Goal: Information Seeking & Learning: Learn about a topic

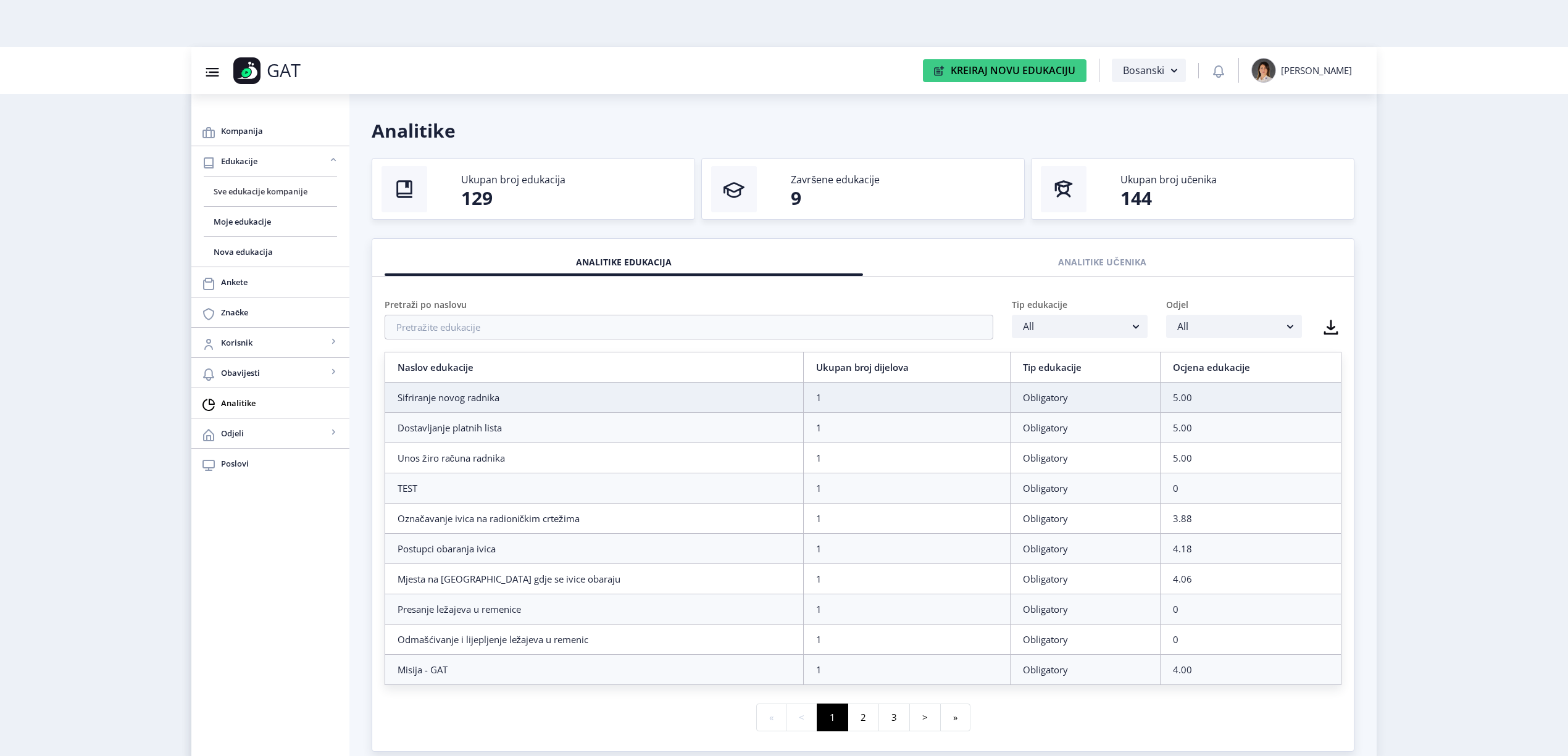
click at [231, 194] on span "Sve edukacije kompanije" at bounding box center [270, 192] width 114 height 15
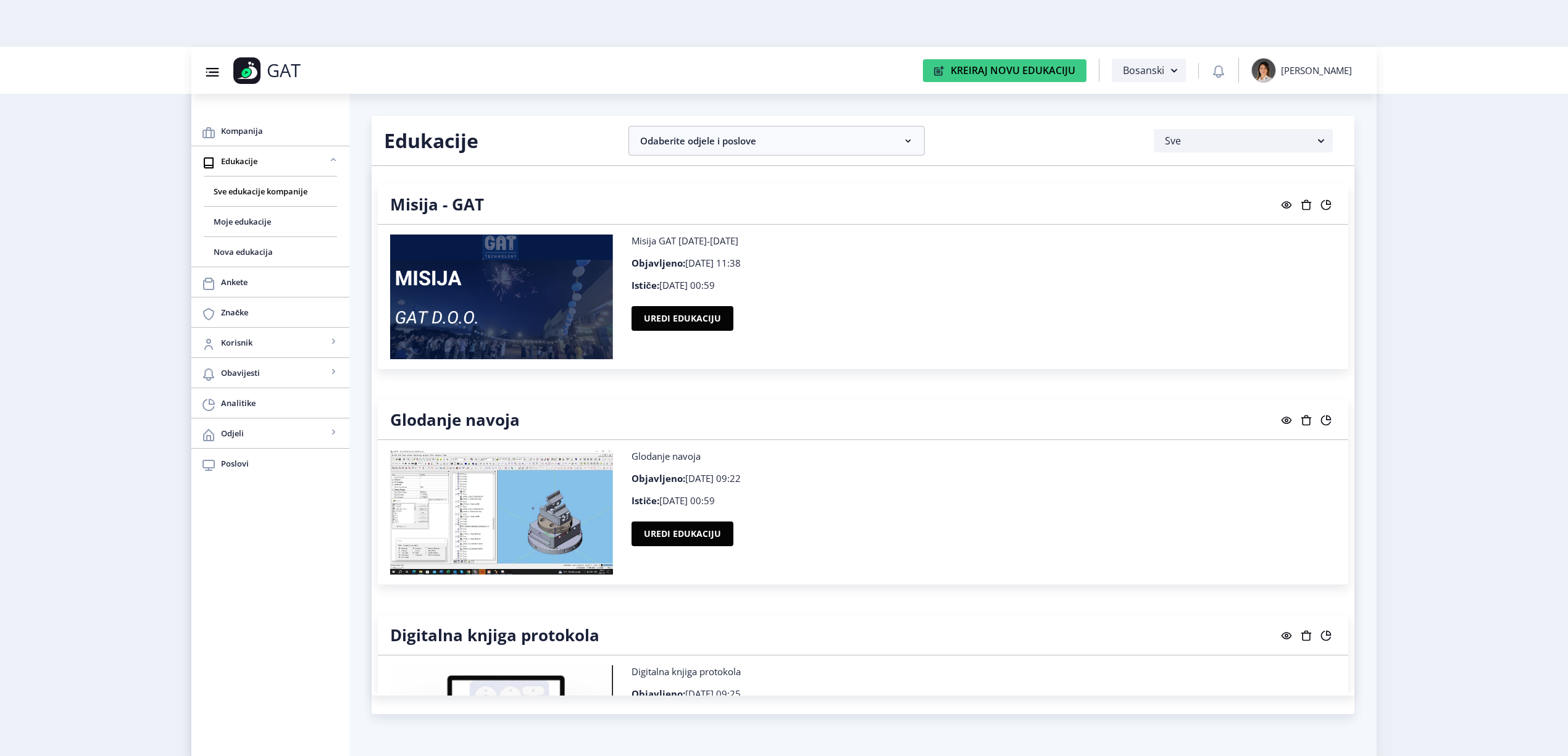
click at [835, 204] on icon at bounding box center [1287, 205] width 10 height 7
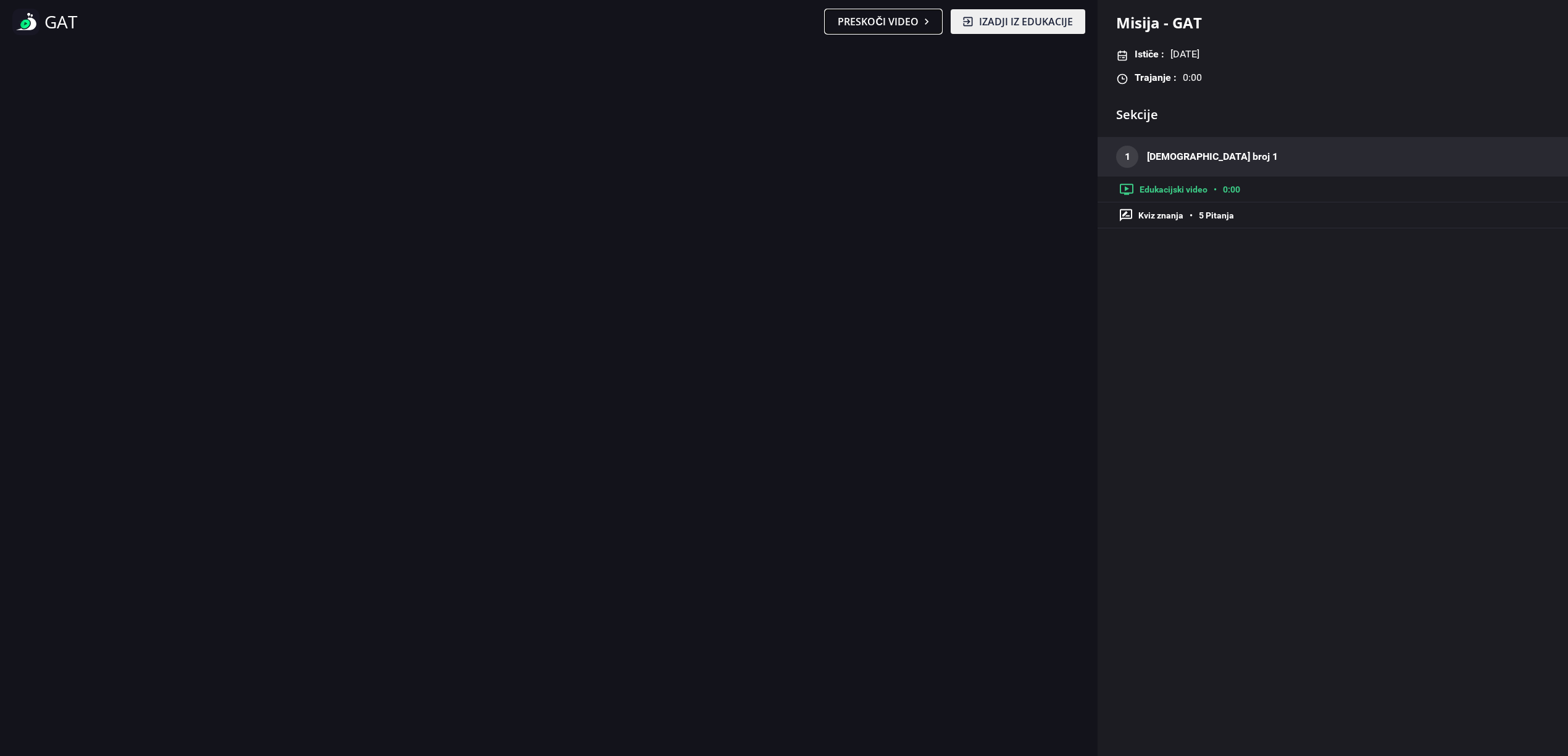
click at [835, 23] on button "Preskoči video" at bounding box center [883, 21] width 118 height 25
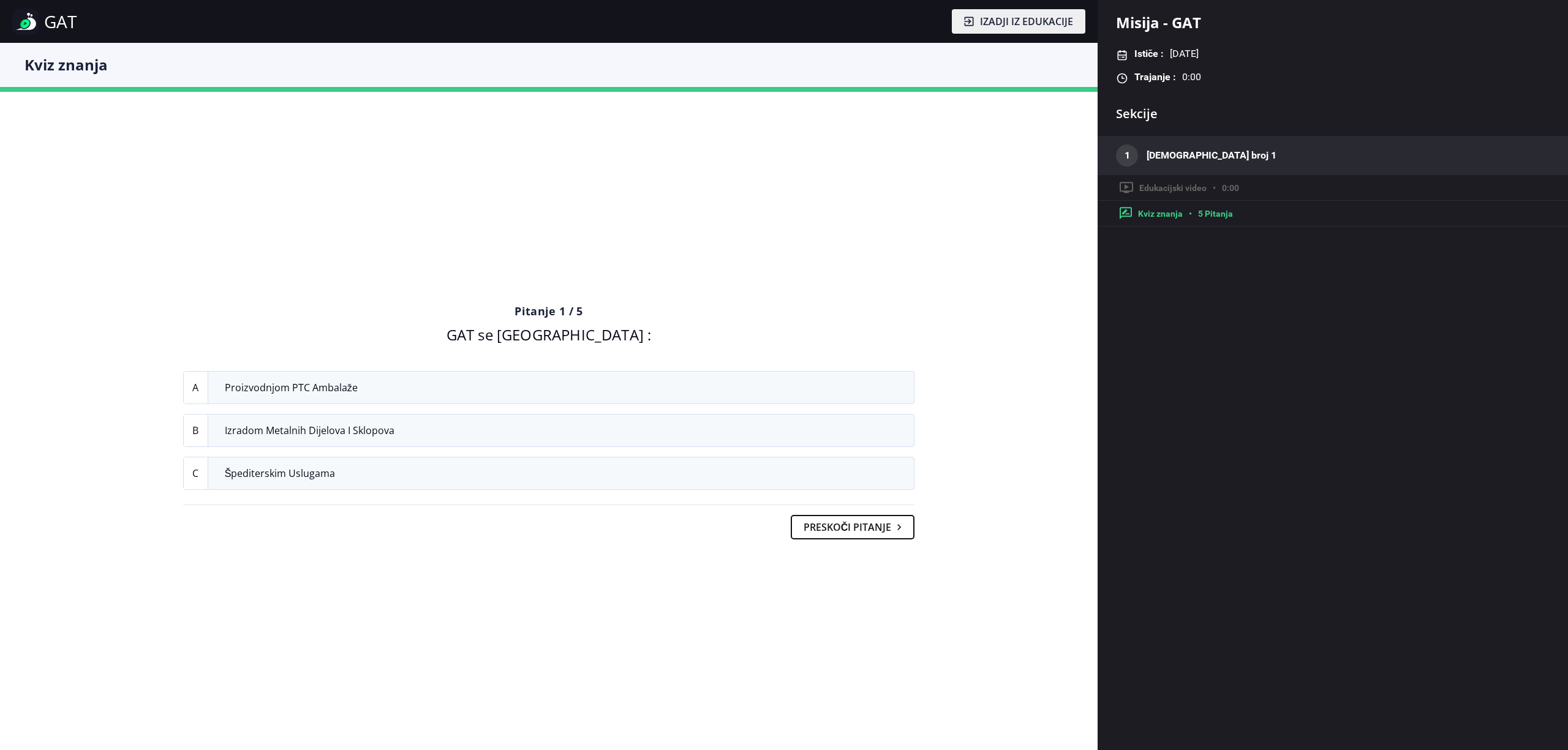
click at [828, 515] on button "Preskoči pitanje" at bounding box center [853, 527] width 124 height 25
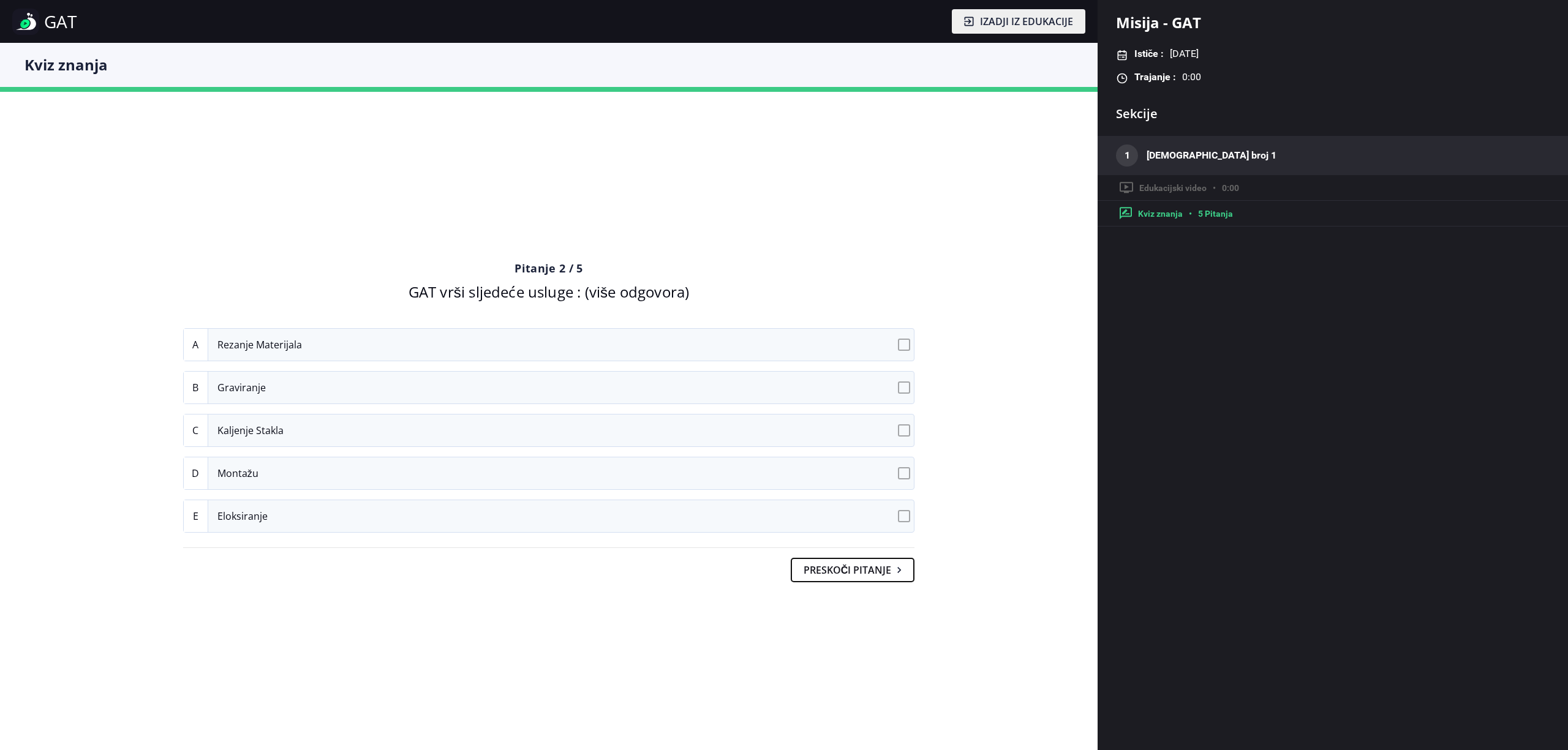
click at [804, 564] on button "Preskoči pitanje" at bounding box center [853, 570] width 124 height 25
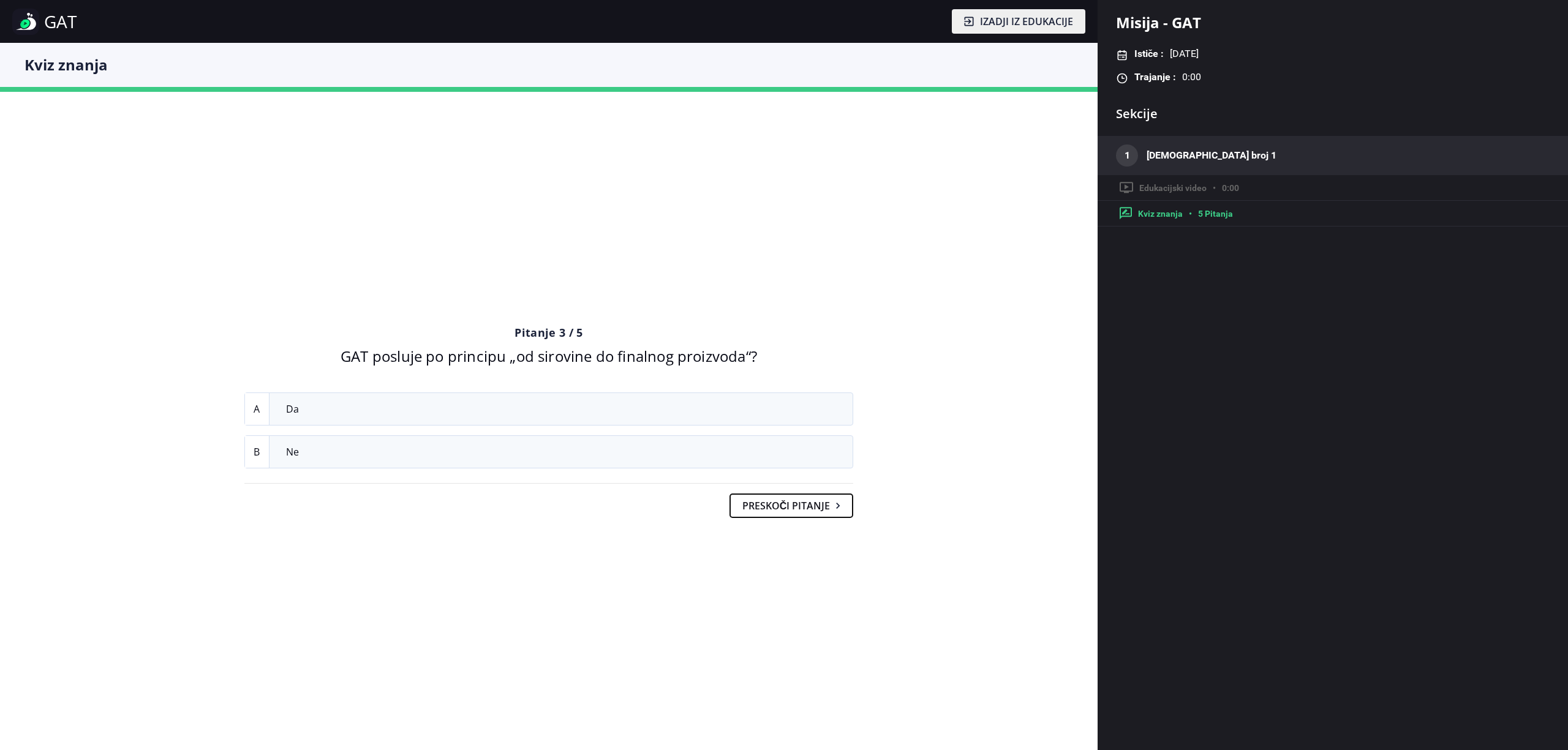
click at [819, 511] on button "Preskoči pitanje" at bounding box center [791, 506] width 124 height 25
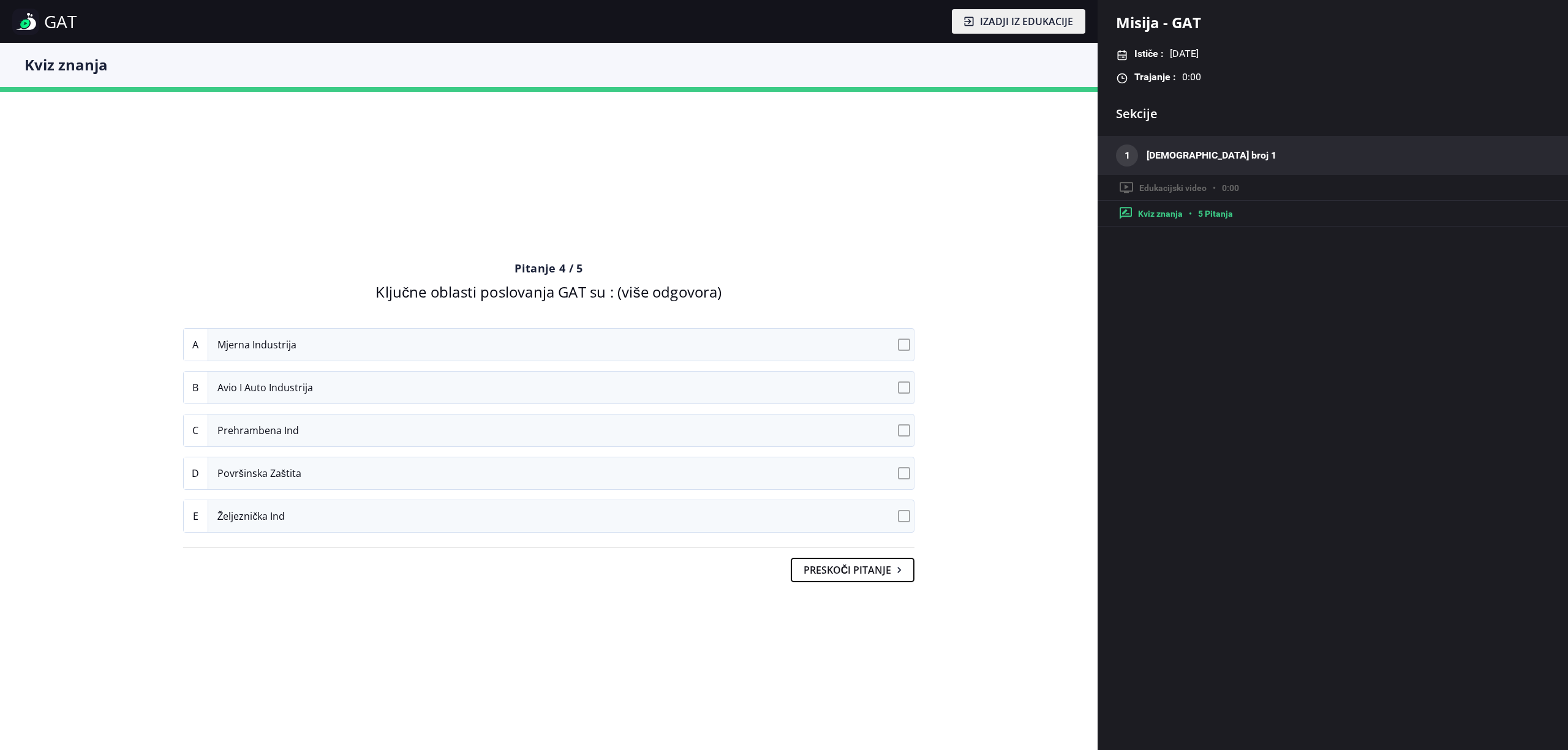
click at [823, 570] on button "Preskoči pitanje" at bounding box center [853, 570] width 124 height 25
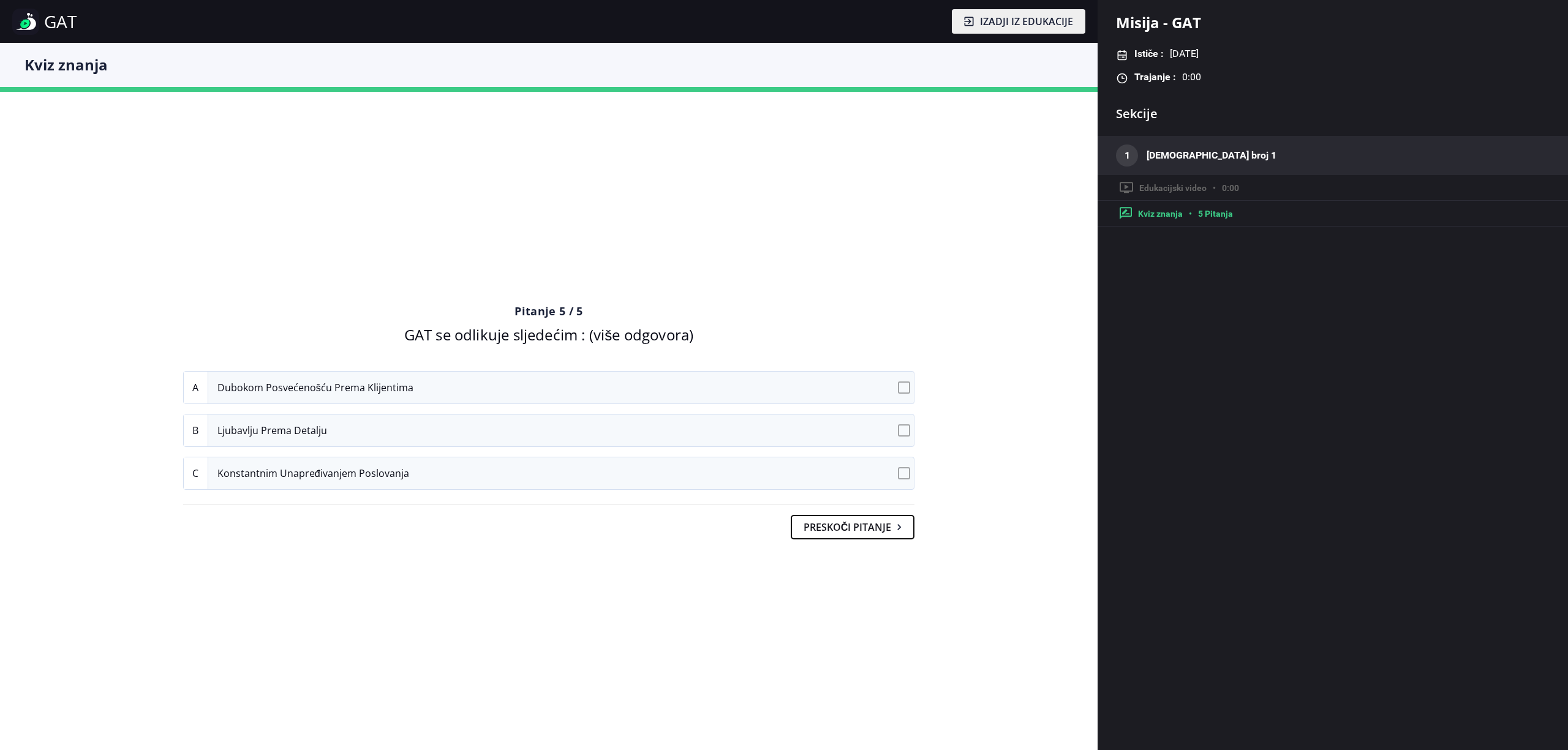
click at [828, 518] on button "Preskoči pitanje" at bounding box center [853, 527] width 124 height 25
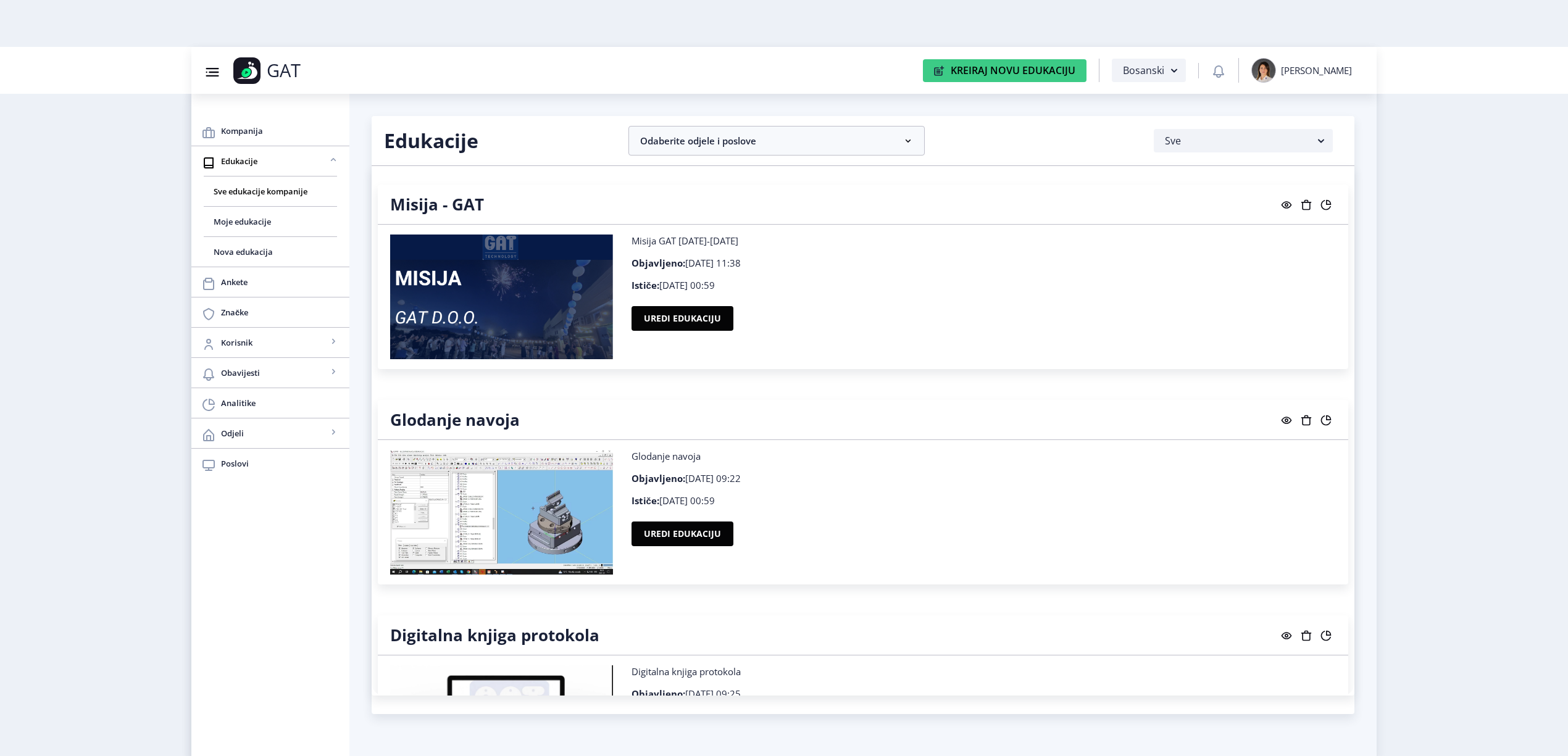
click at [835, 207] on icon at bounding box center [1287, 205] width 10 height 7
click at [234, 408] on span "Analitike" at bounding box center [280, 403] width 118 height 15
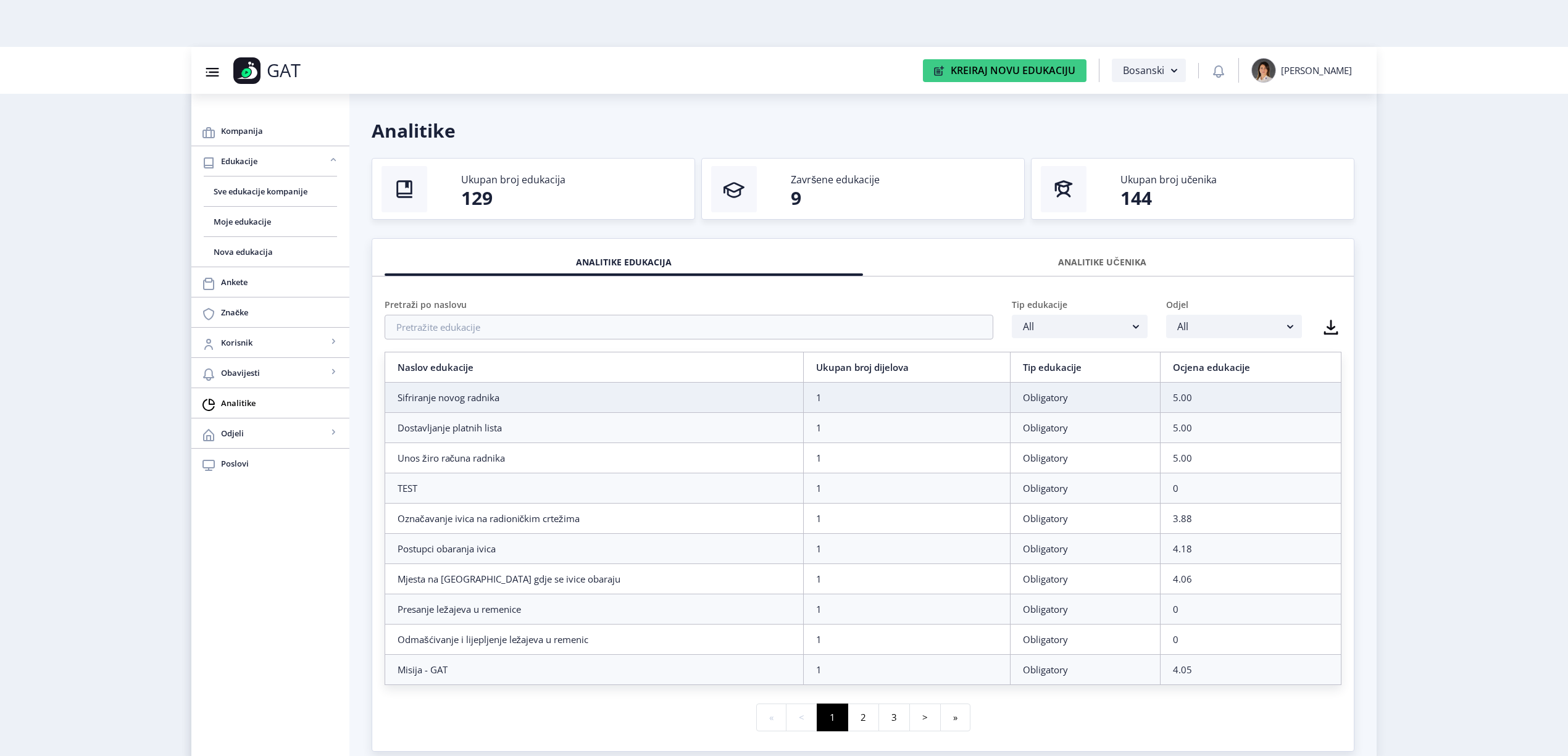
click at [835, 255] on div "ANALITIKE UČENIKA" at bounding box center [1102, 262] width 460 height 27
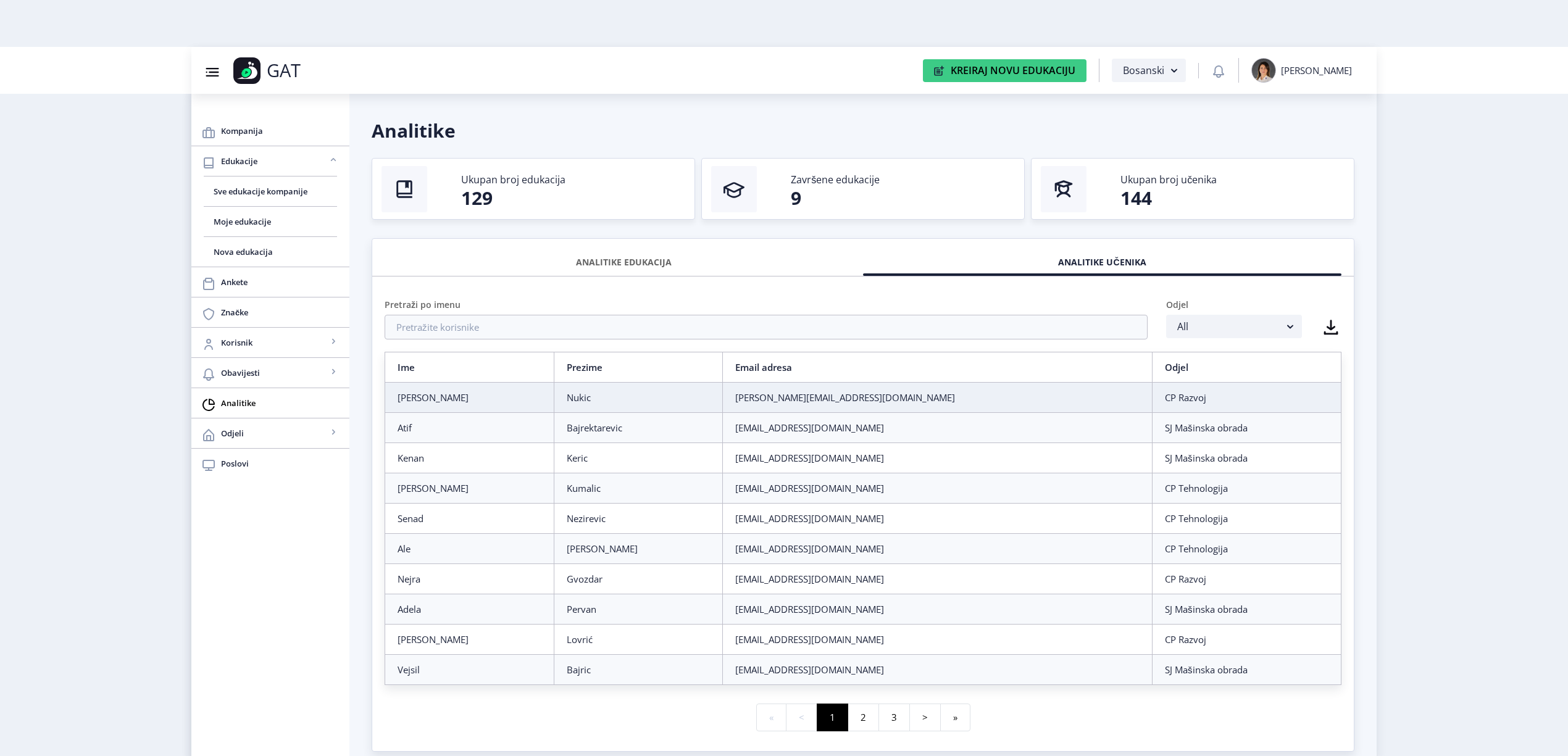
click at [643, 262] on div "ANALITIKE EDUKACIJA" at bounding box center [623, 262] width 460 height 27
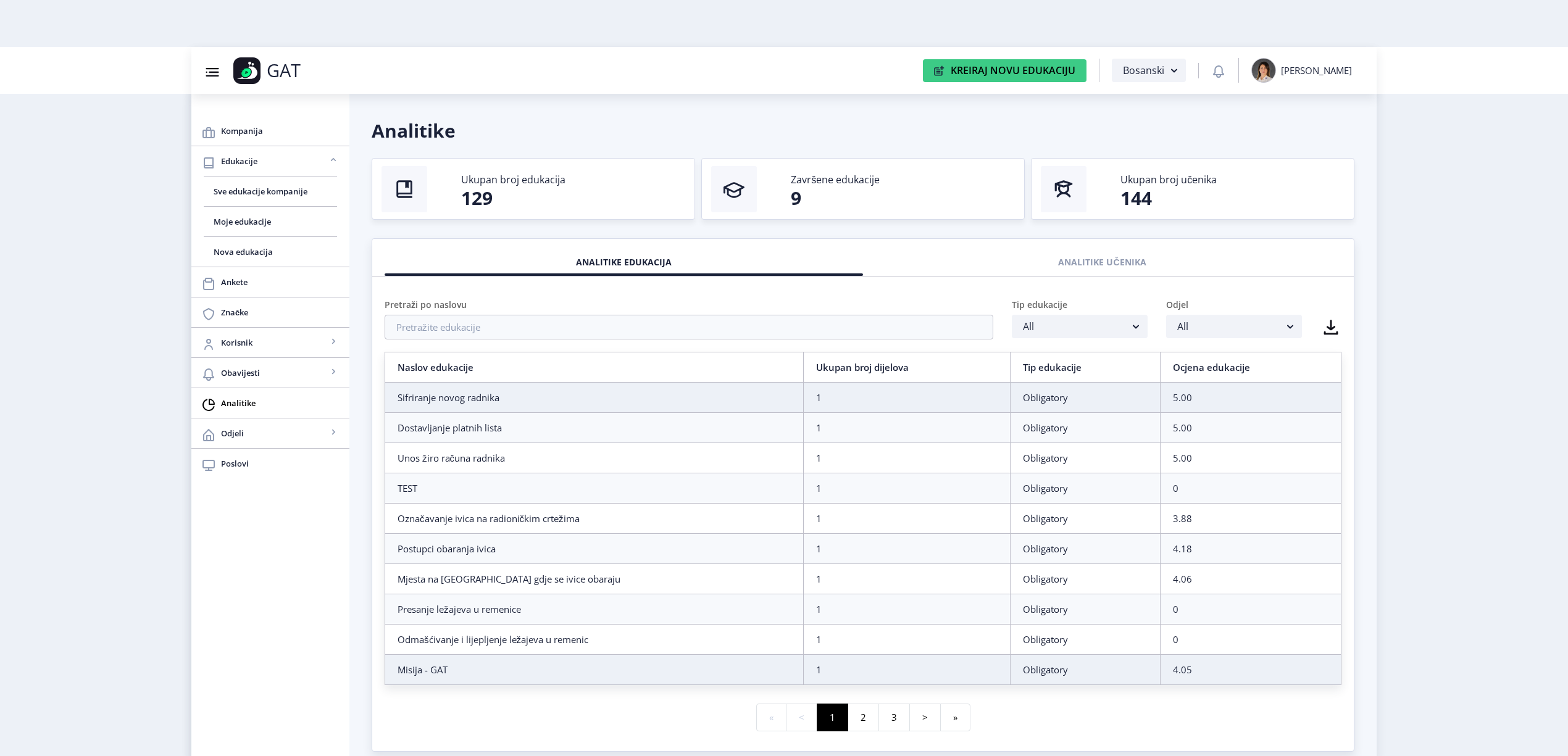
click at [492, 685] on td "Misija - GAT" at bounding box center [594, 670] width 418 height 30
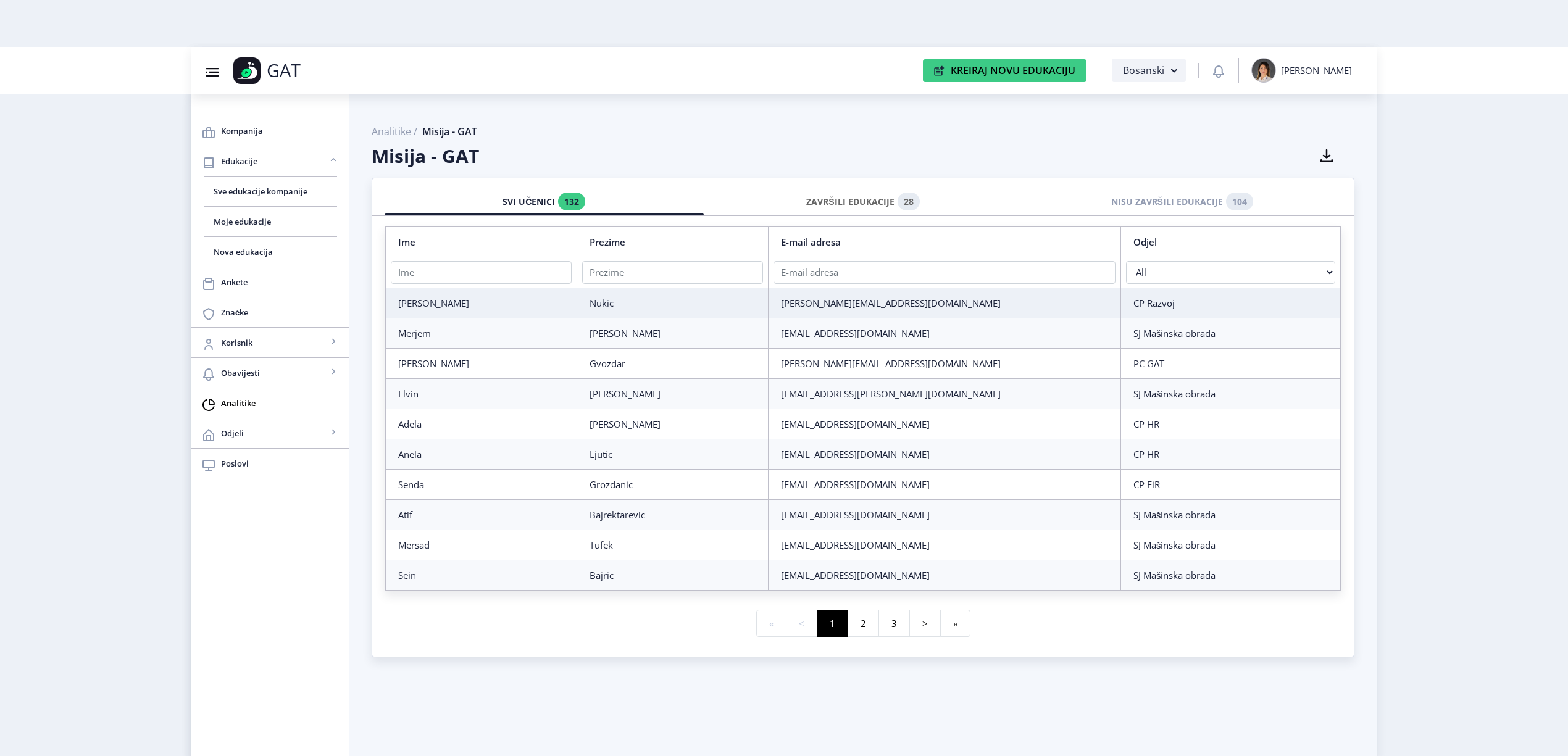
click at [835, 201] on div "ZAVRŠILI EDUKACIJE 28" at bounding box center [863, 202] width 301 height 27
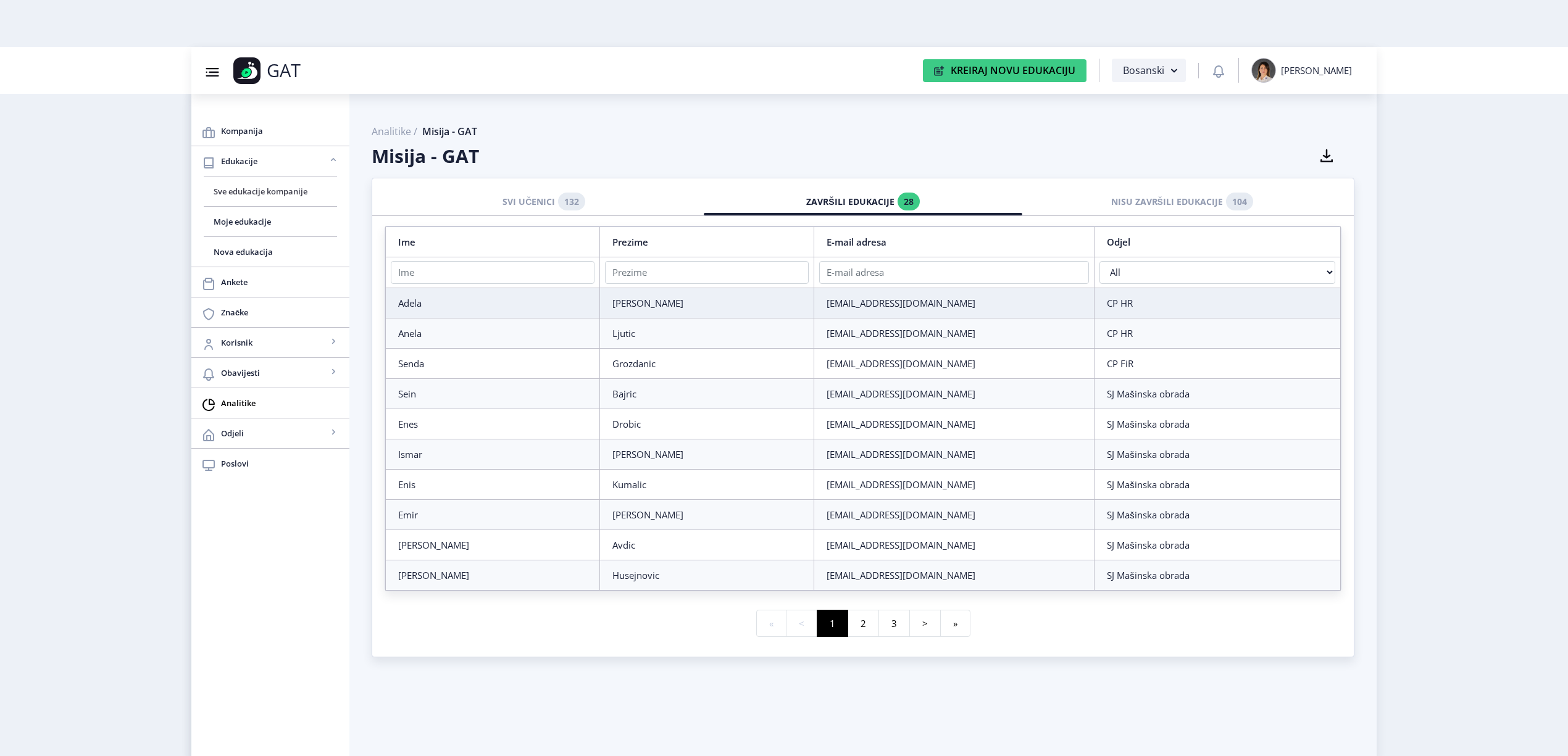
click at [225, 192] on span "Sve edukacije kompanije" at bounding box center [270, 192] width 114 height 15
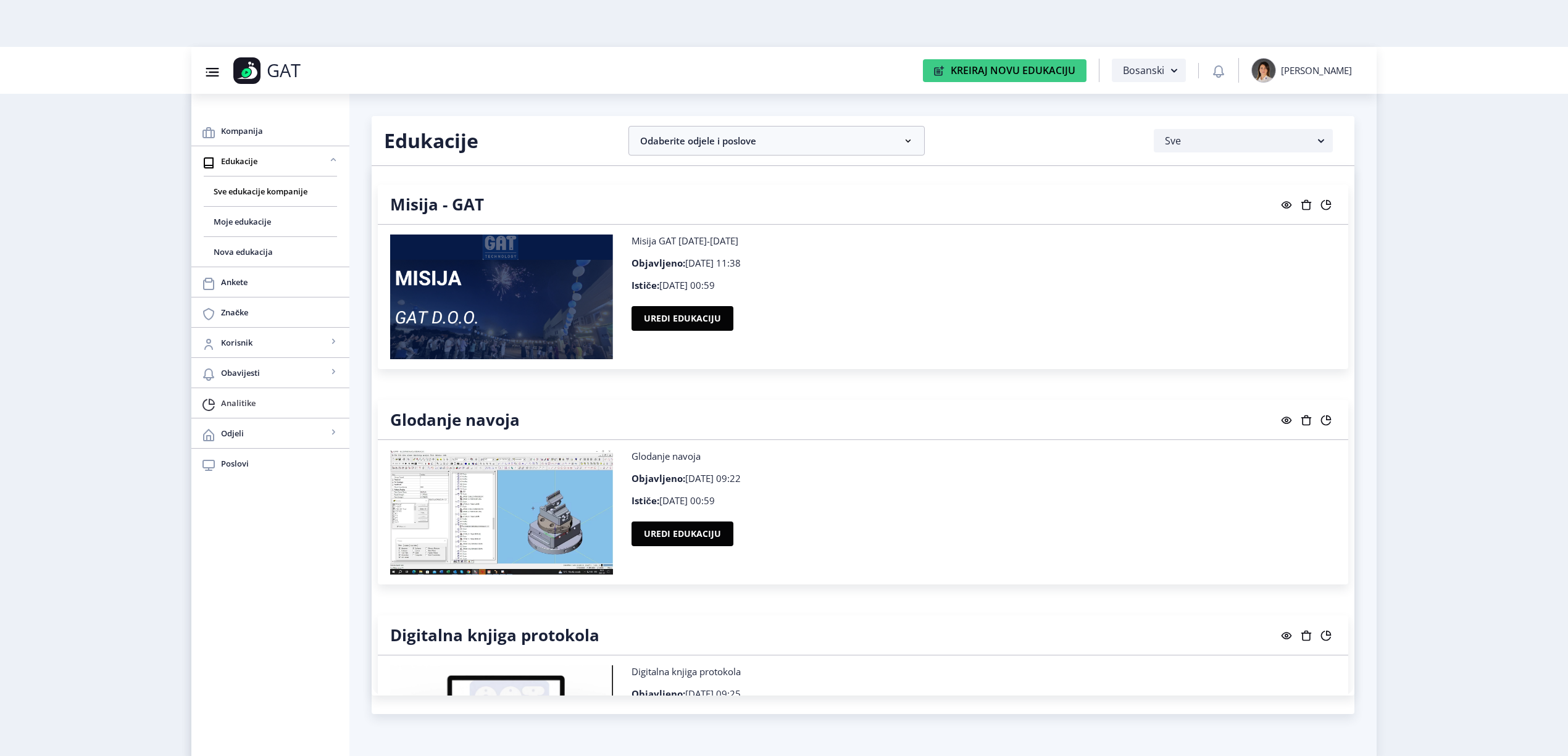
click at [258, 405] on span "Analitike" at bounding box center [280, 403] width 118 height 15
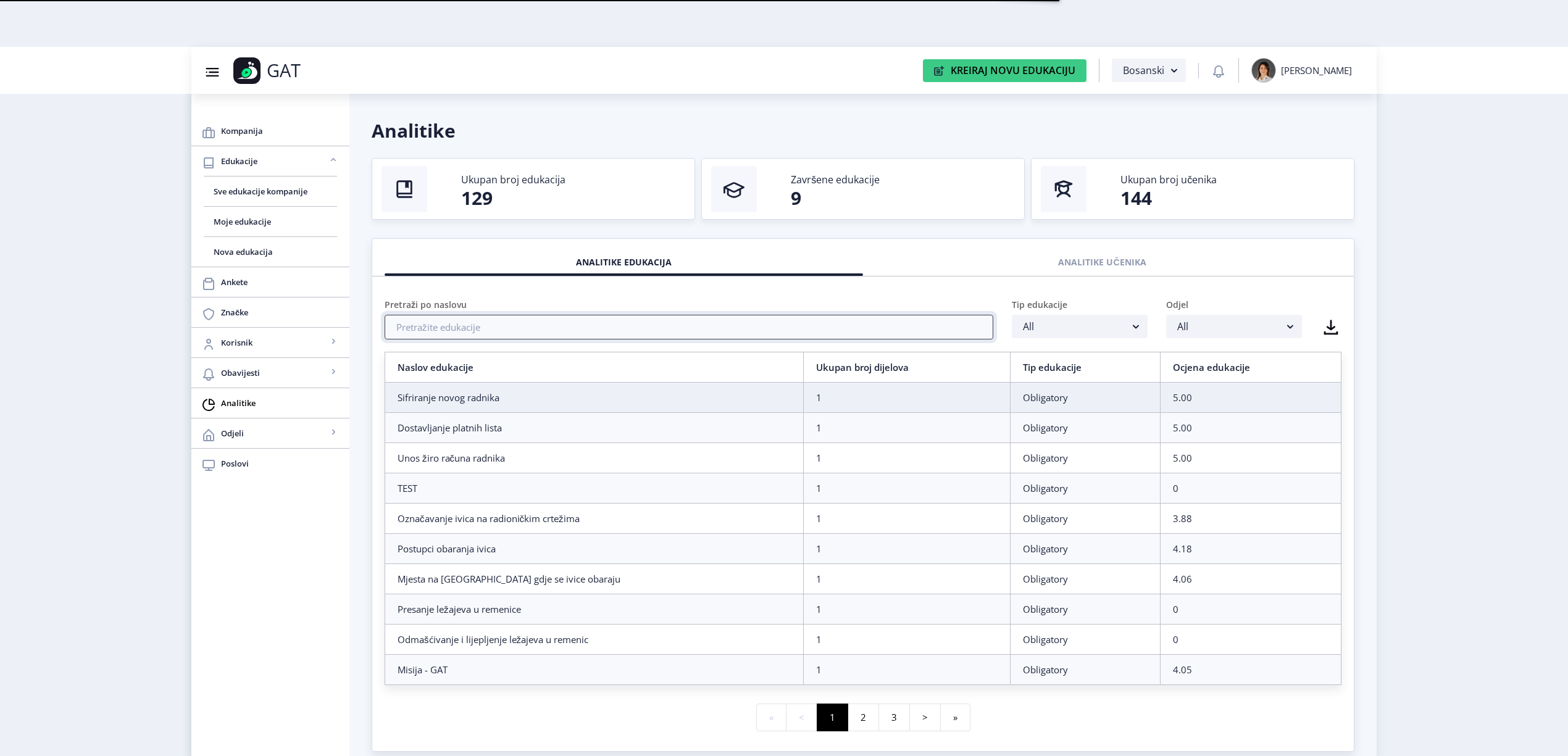
click at [659, 333] on input "text" at bounding box center [689, 327] width 608 height 25
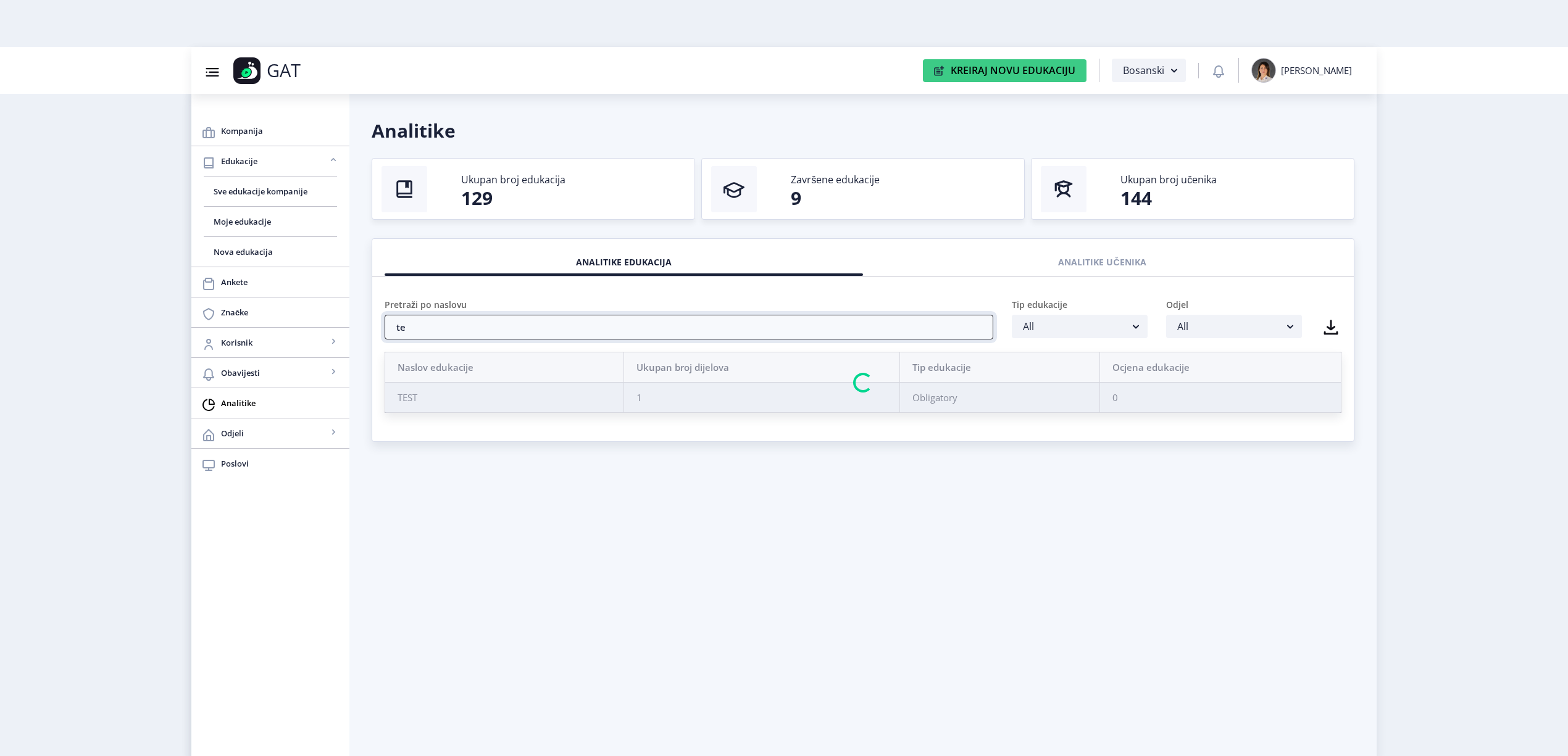
type input "t"
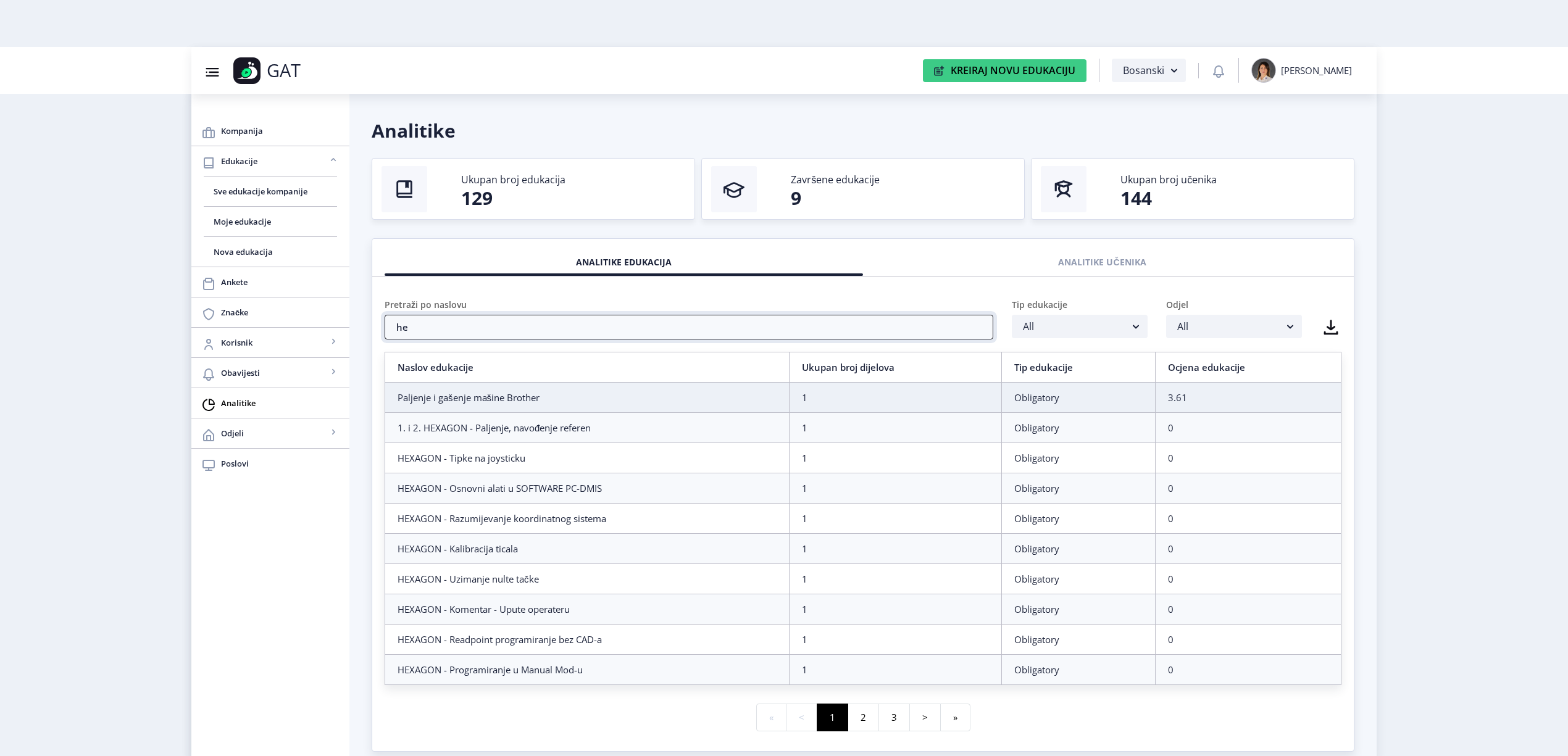
type input "h"
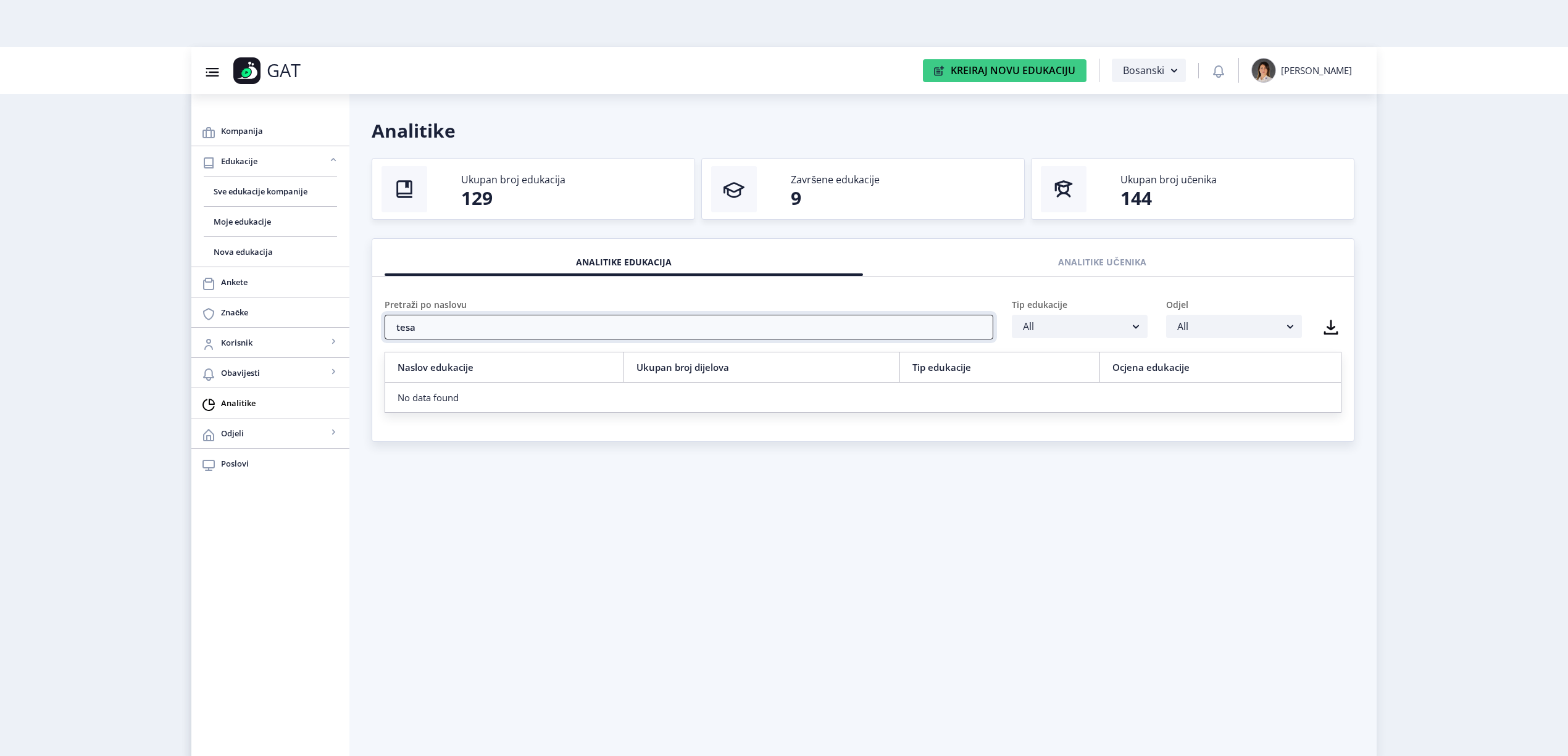
type input "tesa"
click at [396, 502] on nb-layout-column "Analitike Ukupan broj edukacija 129 Završene edukacije 9 Ukupan broj učenika 14…" at bounding box center [863, 448] width 1027 height 710
drag, startPoint x: 453, startPoint y: 315, endPoint x: 397, endPoint y: 326, distance: 57.1
click at [397, 326] on input "tesa" at bounding box center [689, 327] width 608 height 25
click at [245, 183] on link "Sve edukacije kompanije" at bounding box center [270, 192] width 133 height 30
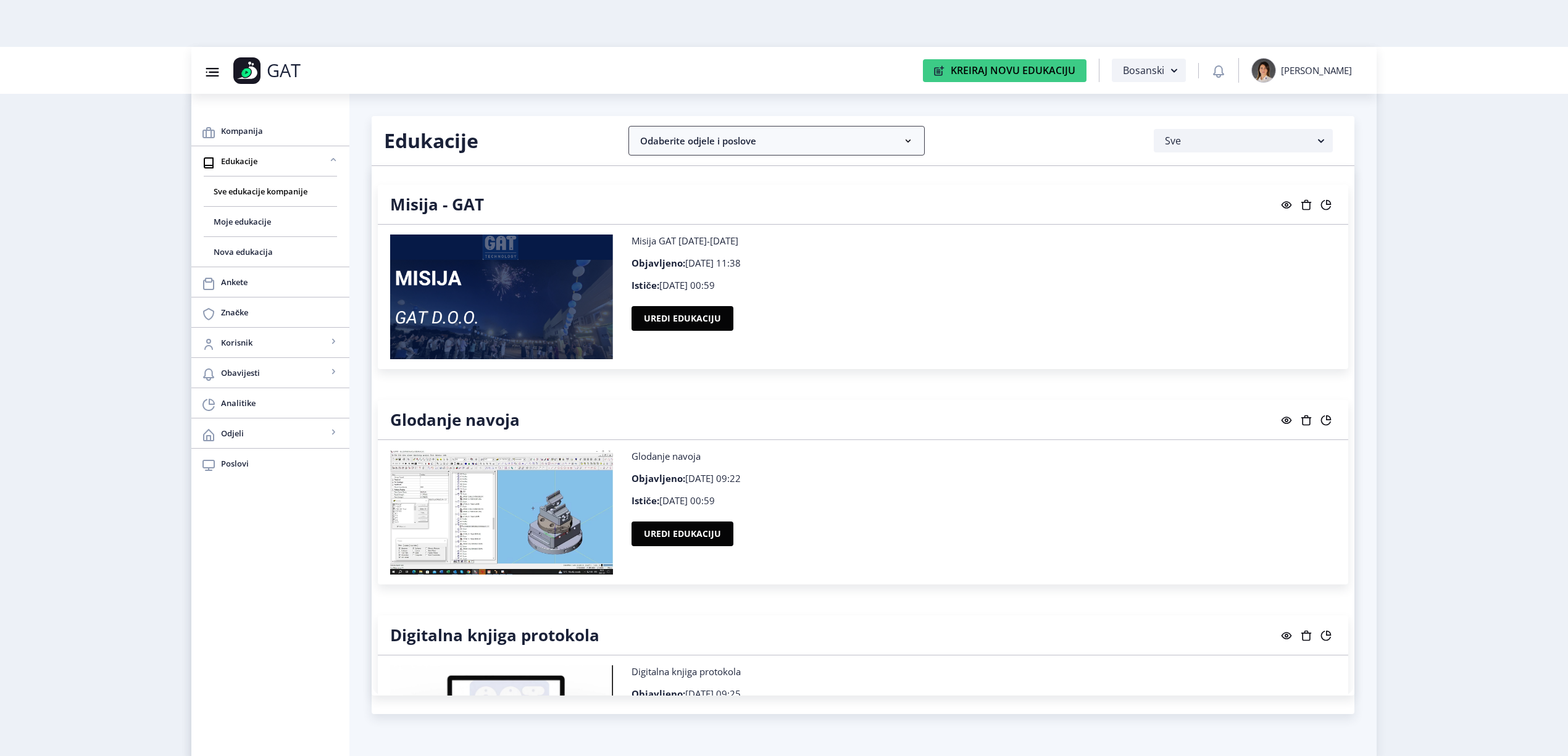
click at [832, 143] on nb-accordion-item-header "Odaberite odjele i poslove" at bounding box center [777, 141] width 296 height 30
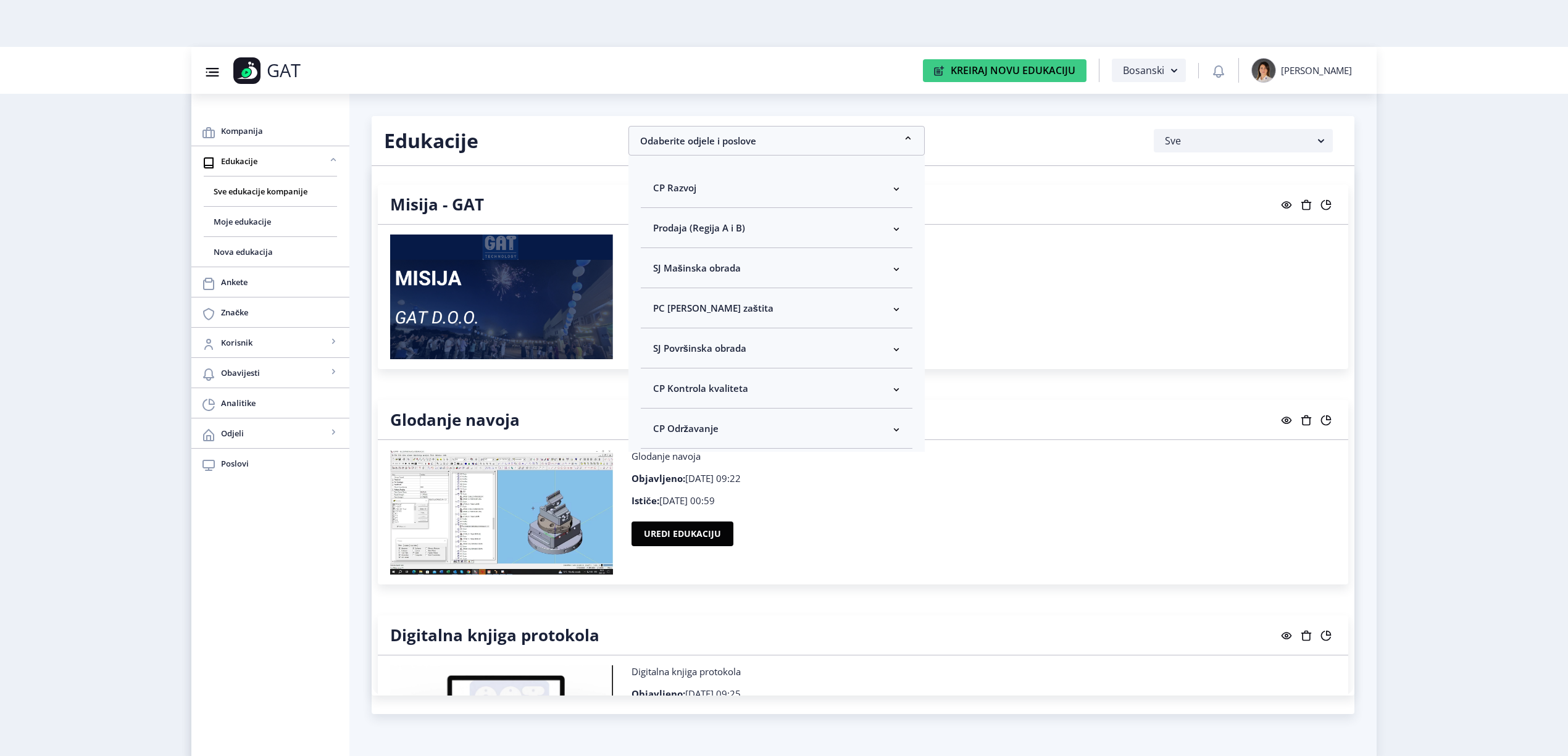
click at [748, 393] on nb-accordion-item-header "CP Kontrola kvaliteta" at bounding box center [776, 388] width 272 height 40
click at [711, 430] on span "Odaberi sve" at bounding box center [699, 432] width 60 height 15
click at [659, 432] on input "Odaberi sve" at bounding box center [658, 432] width 1 height 1
checkbox input "true"
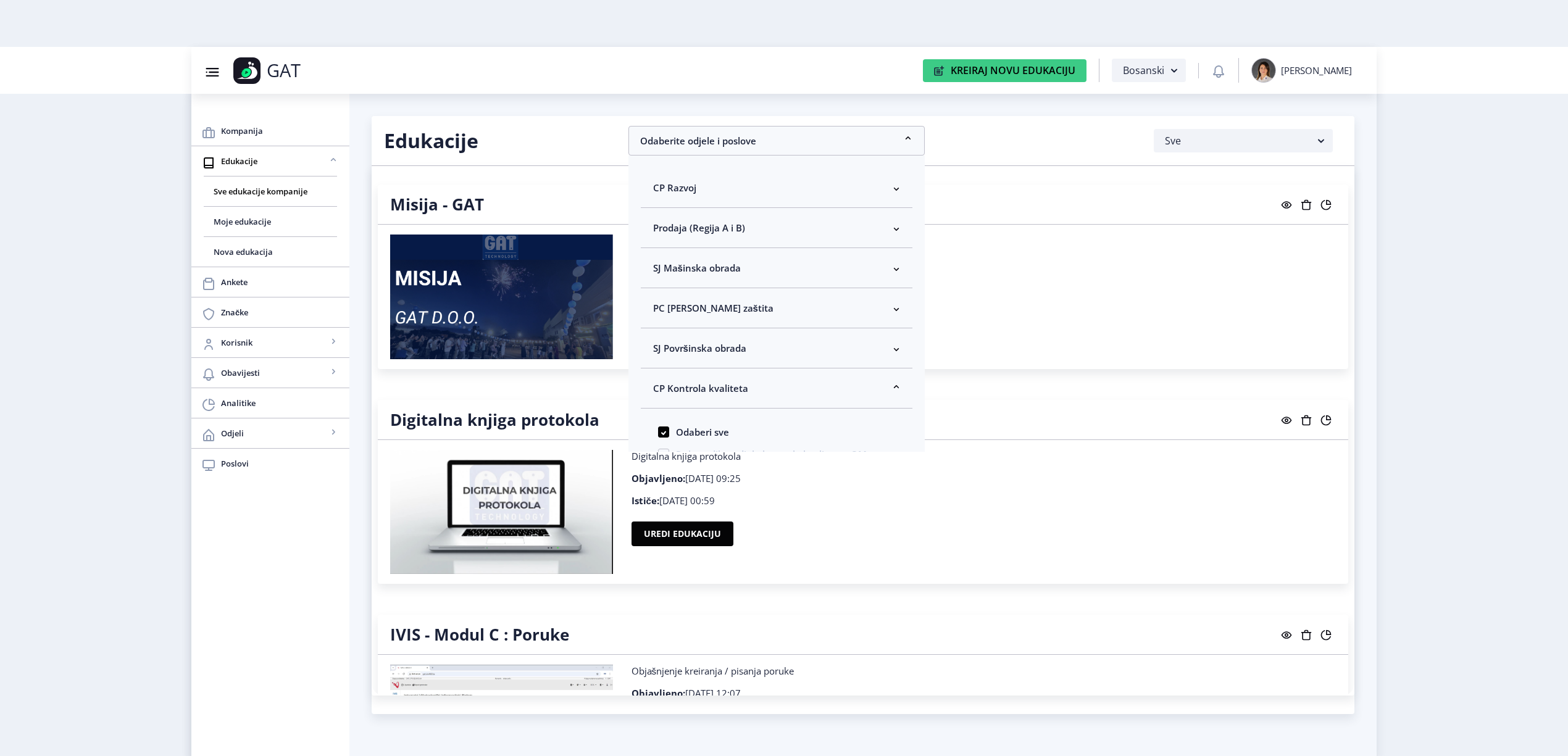
click at [835, 361] on nb-card-body "Misija GAT [DATE]-[DATE] Objavljeno: [DATE] 11:38 Ističe: [DATE] 00:59 Uredi ed…" at bounding box center [863, 296] width 970 height 144
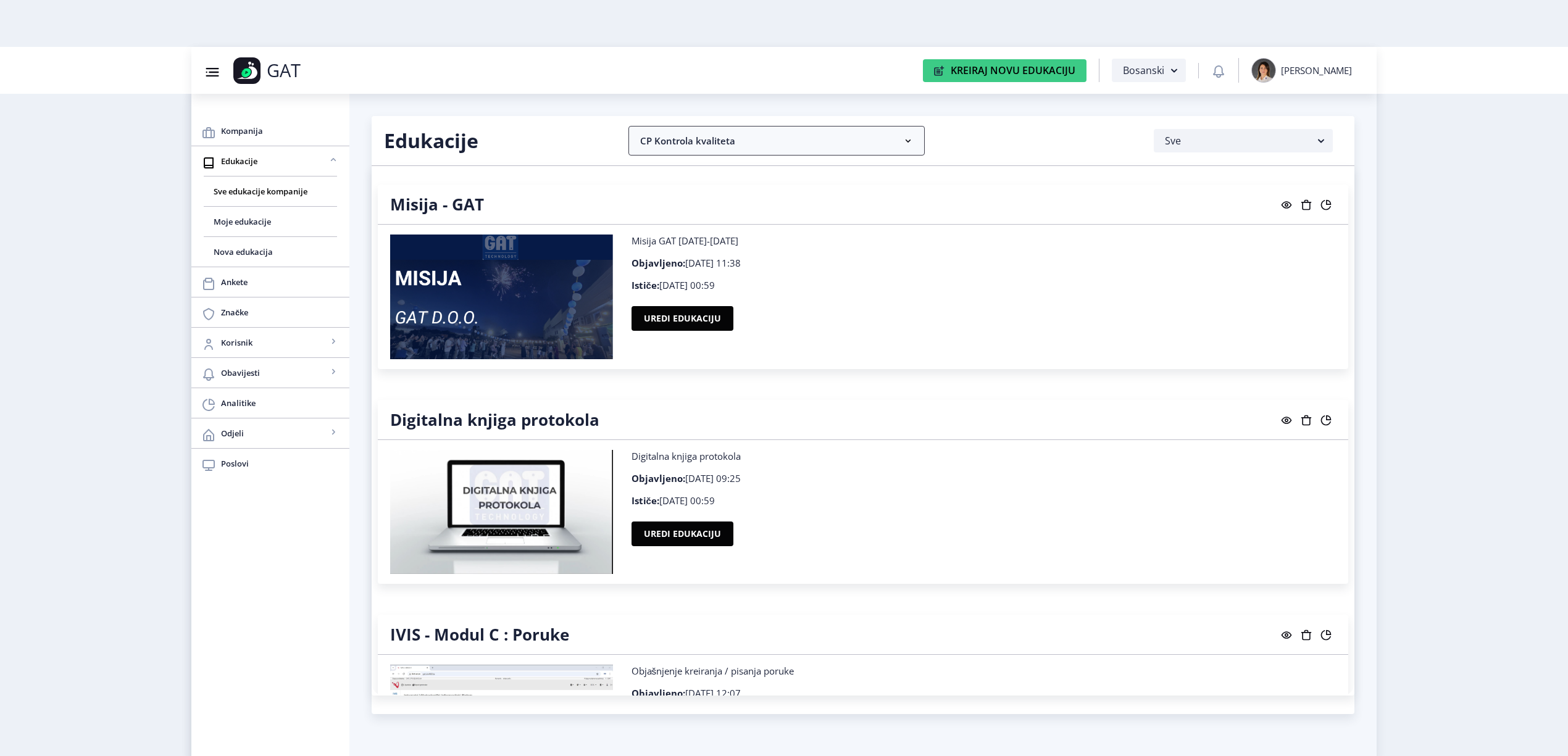
click at [675, 129] on nb-accordion-item-header "CP Kontrola kvaliteta" at bounding box center [777, 141] width 296 height 30
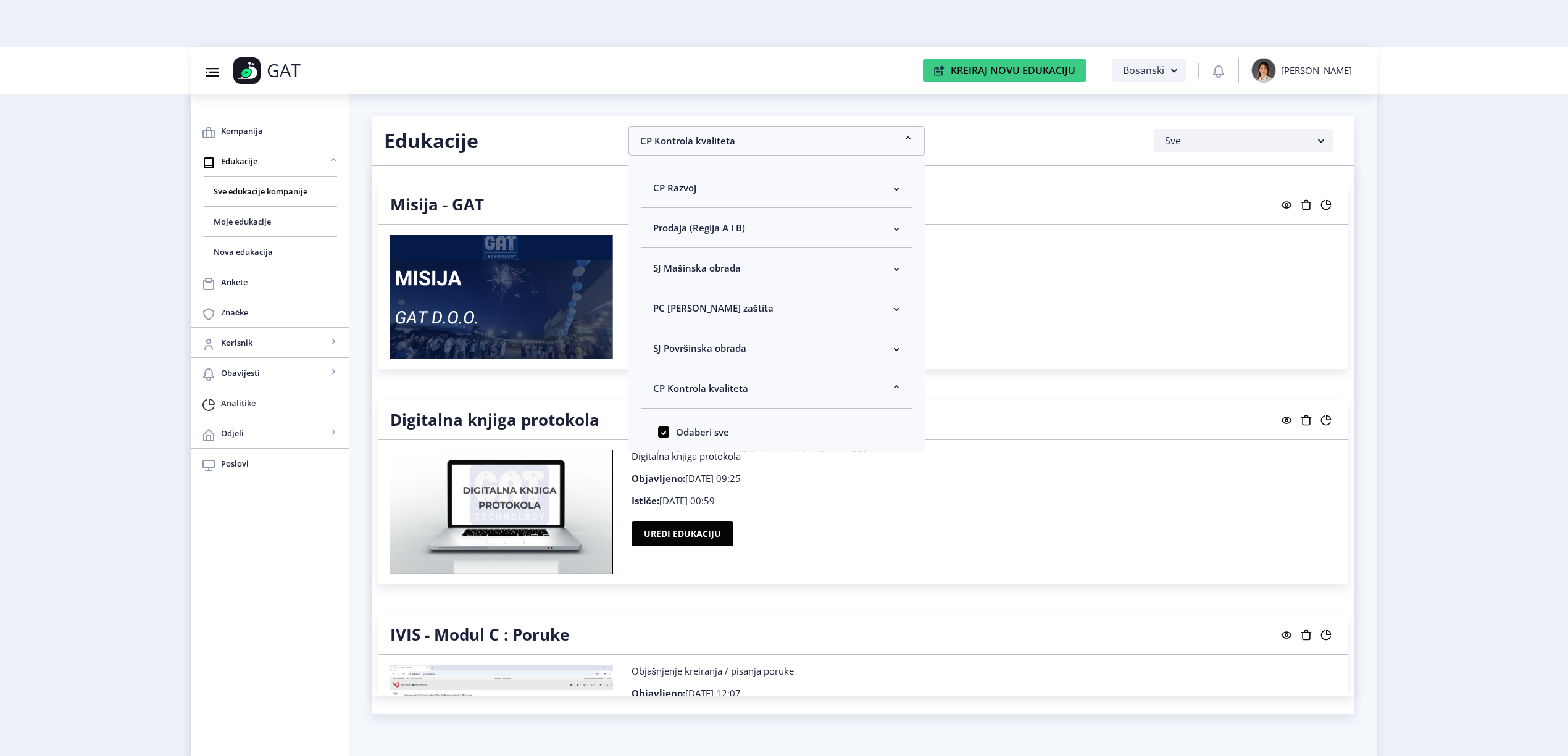
click at [245, 407] on span "Analitike" at bounding box center [280, 403] width 118 height 15
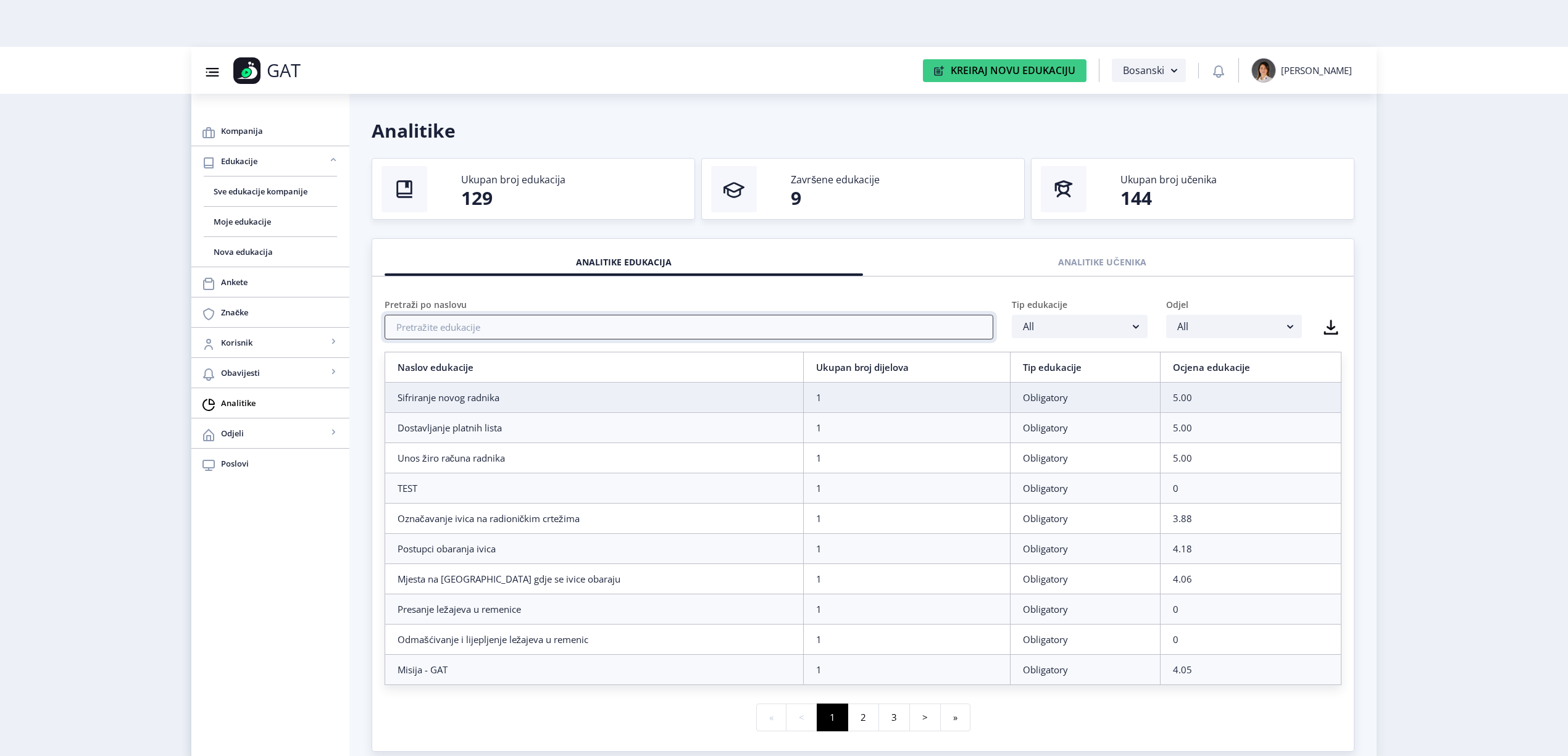
click at [516, 335] on input "text" at bounding box center [689, 327] width 608 height 25
type input "p"
